Goal: Use online tool/utility

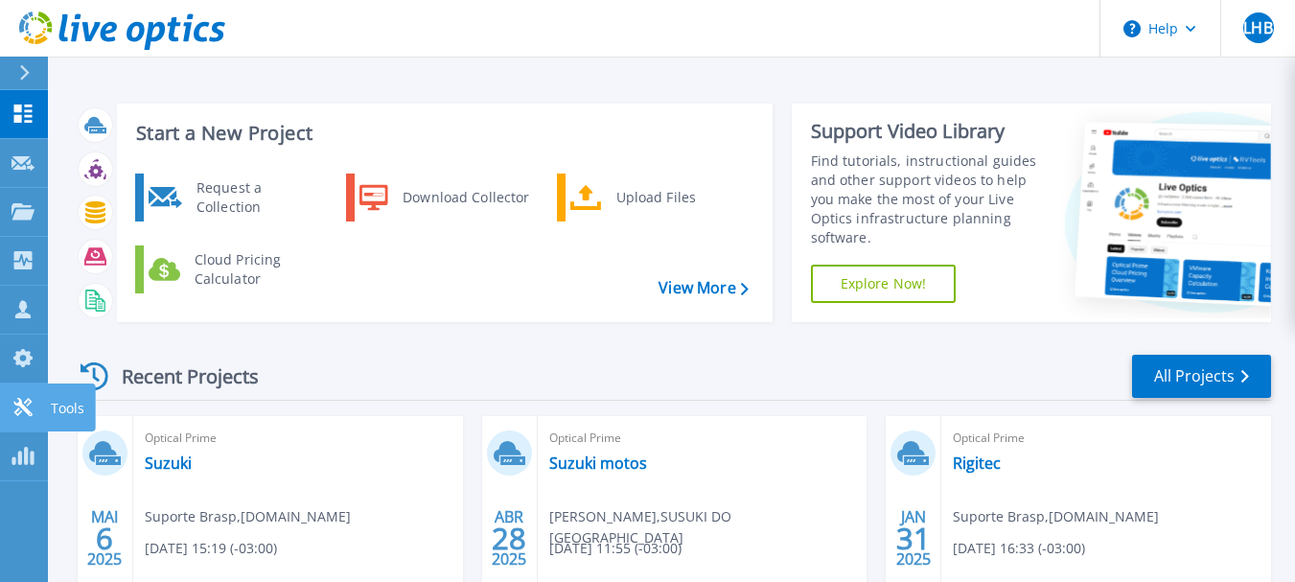
click at [12, 398] on icon at bounding box center [23, 407] width 23 height 18
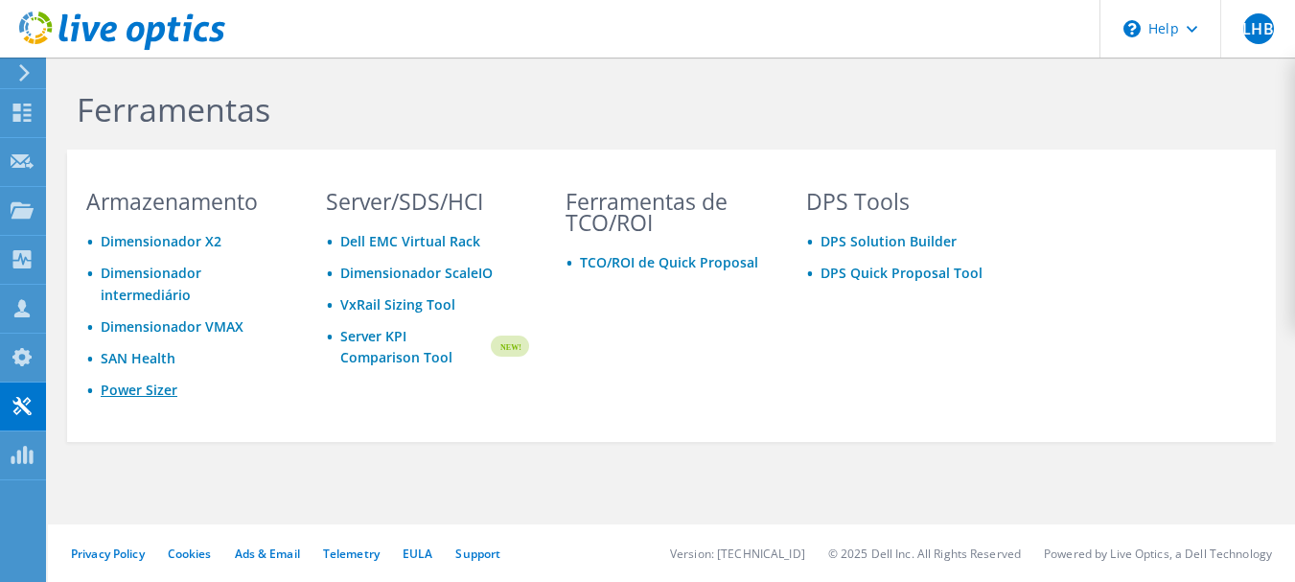
click at [136, 391] on link "Power Sizer" at bounding box center [139, 390] width 77 height 18
